Goal: Task Accomplishment & Management: Manage account settings

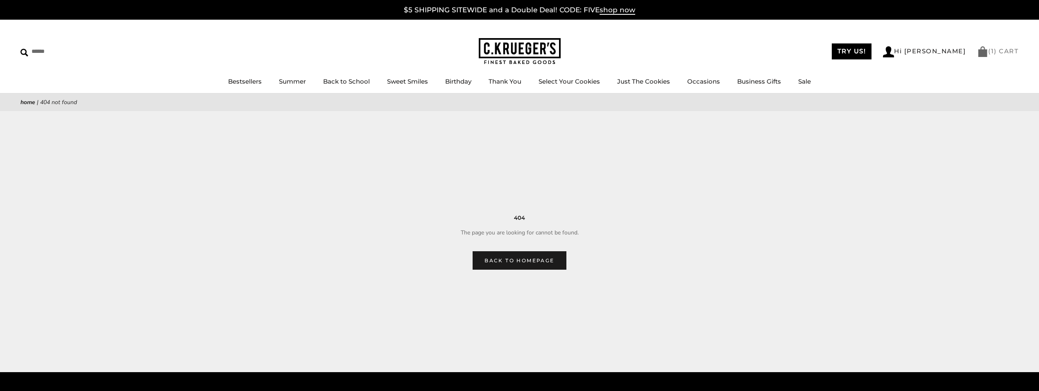
click at [1004, 53] on link "( 1 ) CART" at bounding box center [997, 51] width 41 height 8
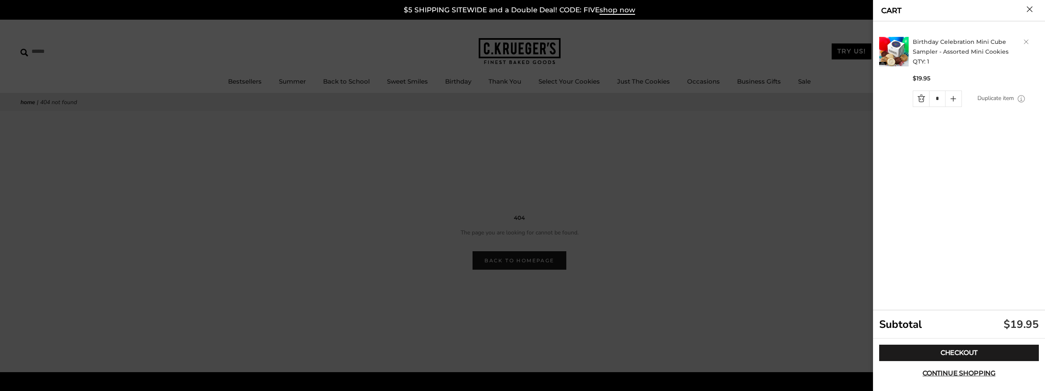
click at [1026, 41] on link "Delete product" at bounding box center [1026, 41] width 5 height 5
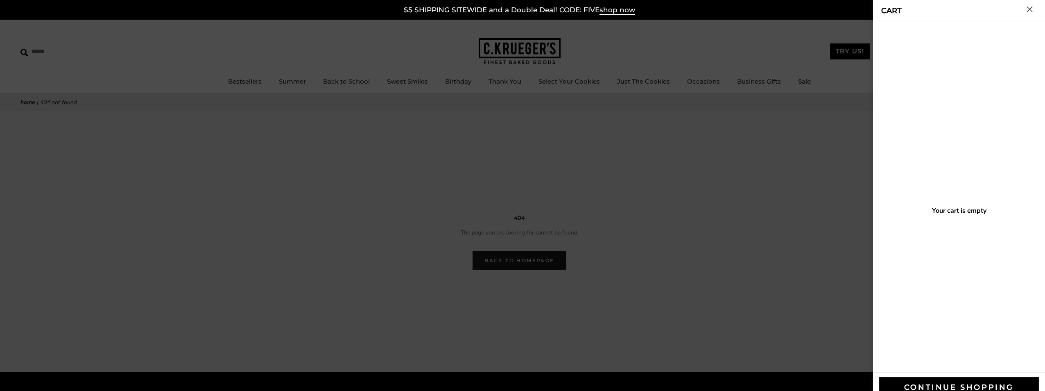
click at [777, 190] on div at bounding box center [522, 195] width 1045 height 391
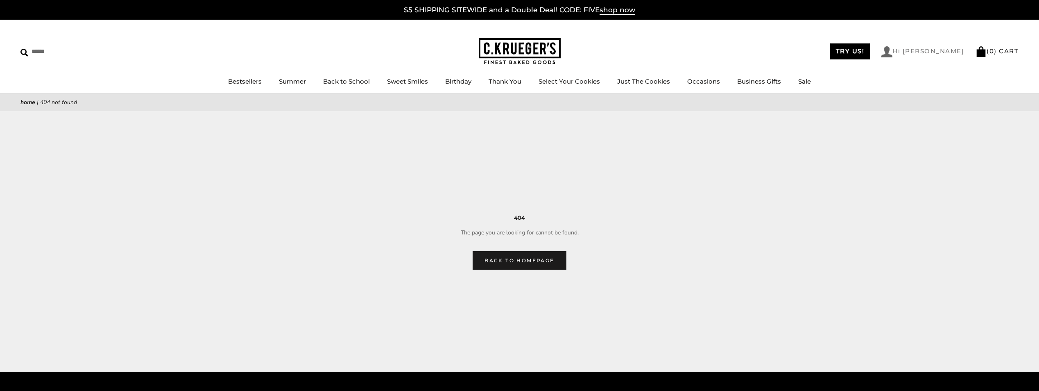
click at [944, 52] on link "Hi [PERSON_NAME]" at bounding box center [922, 51] width 83 height 11
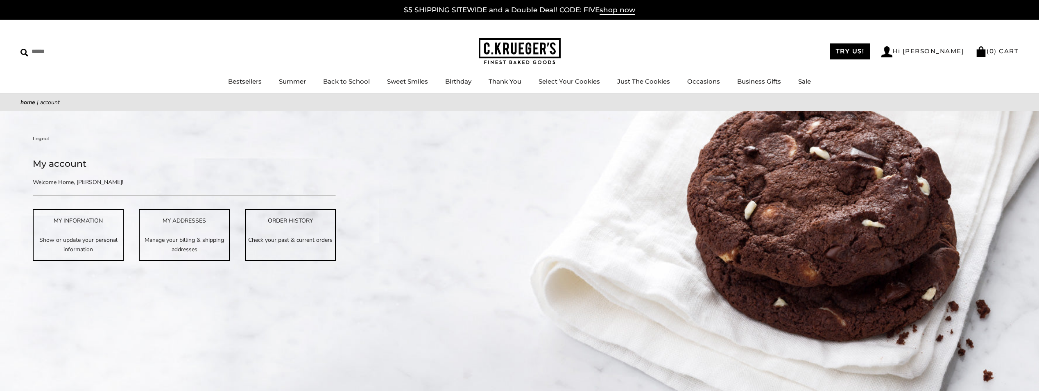
click at [42, 136] on link "Logout" at bounding box center [41, 138] width 17 height 7
